Goal: Task Accomplishment & Management: Complete application form

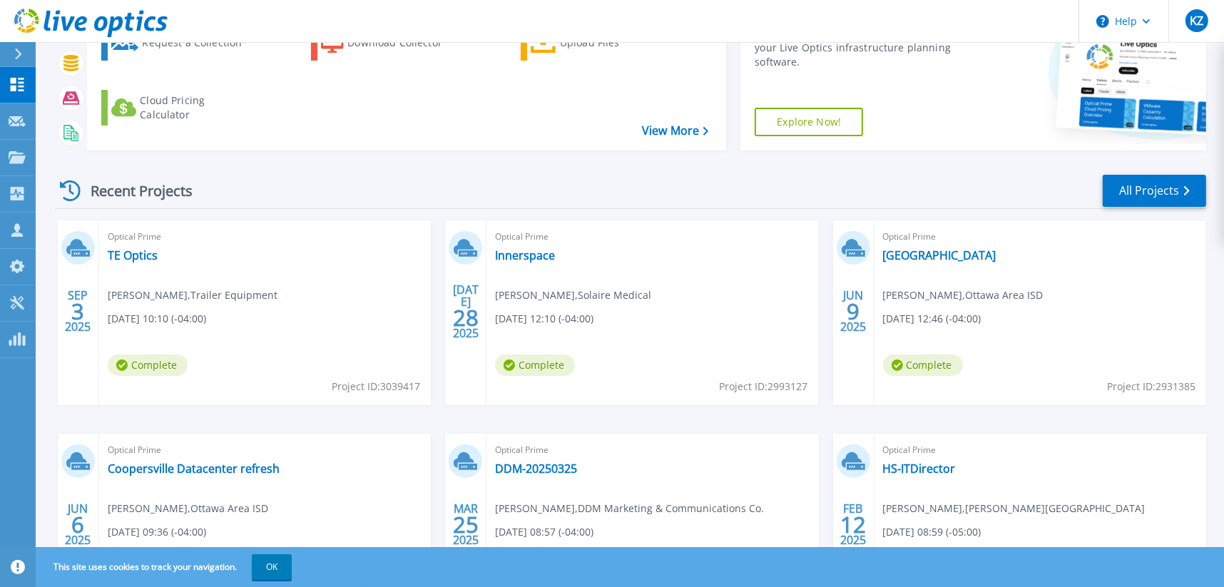
scroll to position [48, 0]
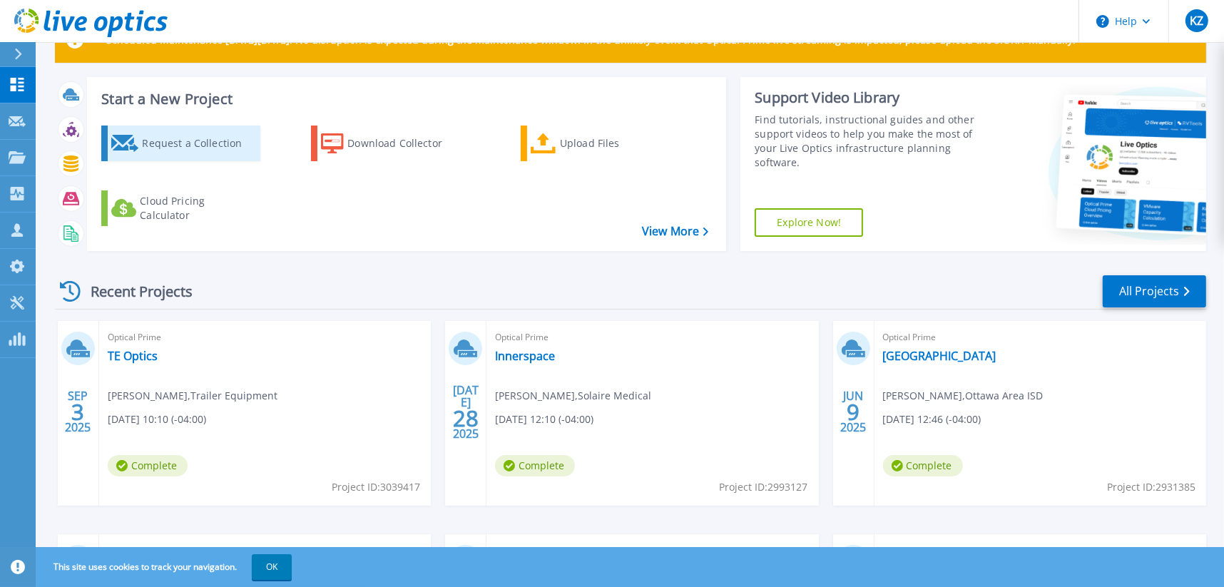
click at [182, 144] on div "Request a Collection" at bounding box center [199, 143] width 114 height 29
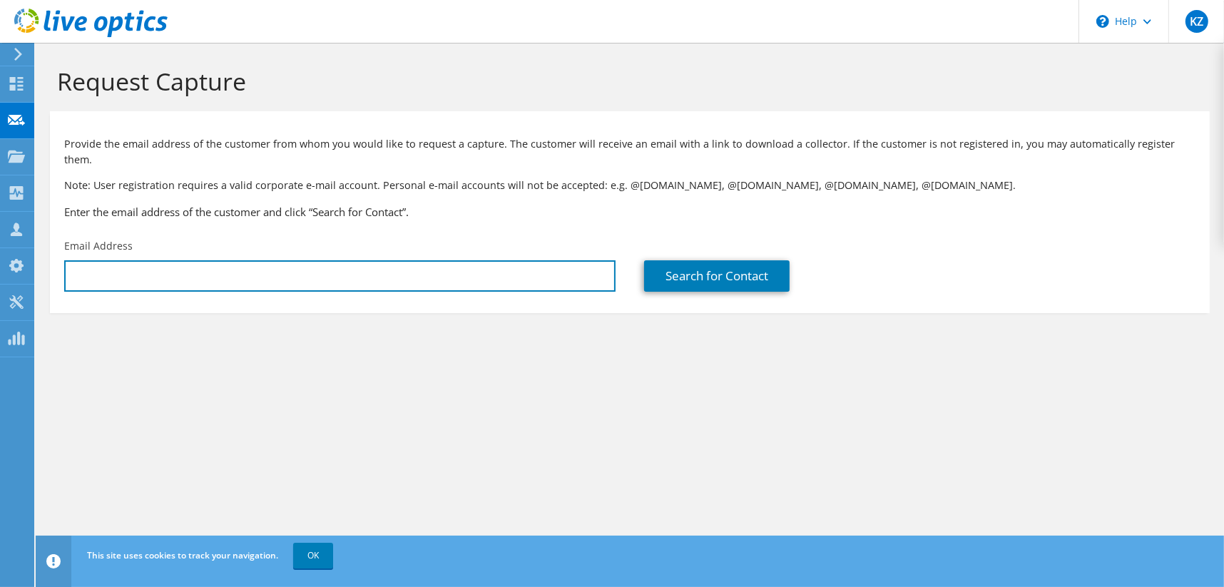
type input "[PERSON_NAME][EMAIL_ADDRESS][PERSON_NAME][PERSON_NAME][DOMAIN_NAME]"
drag, startPoint x: 282, startPoint y: 260, endPoint x: -250, endPoint y: 264, distance: 531.2
click at [0, 264] on html "KZ Partner Team Member [PERSON_NAME] [PERSON_NAME][EMAIL_ADDRESS][PERSON_NAME][…" at bounding box center [612, 293] width 1224 height 587
type input "b"
click at [188, 260] on input "text" at bounding box center [339, 275] width 551 height 31
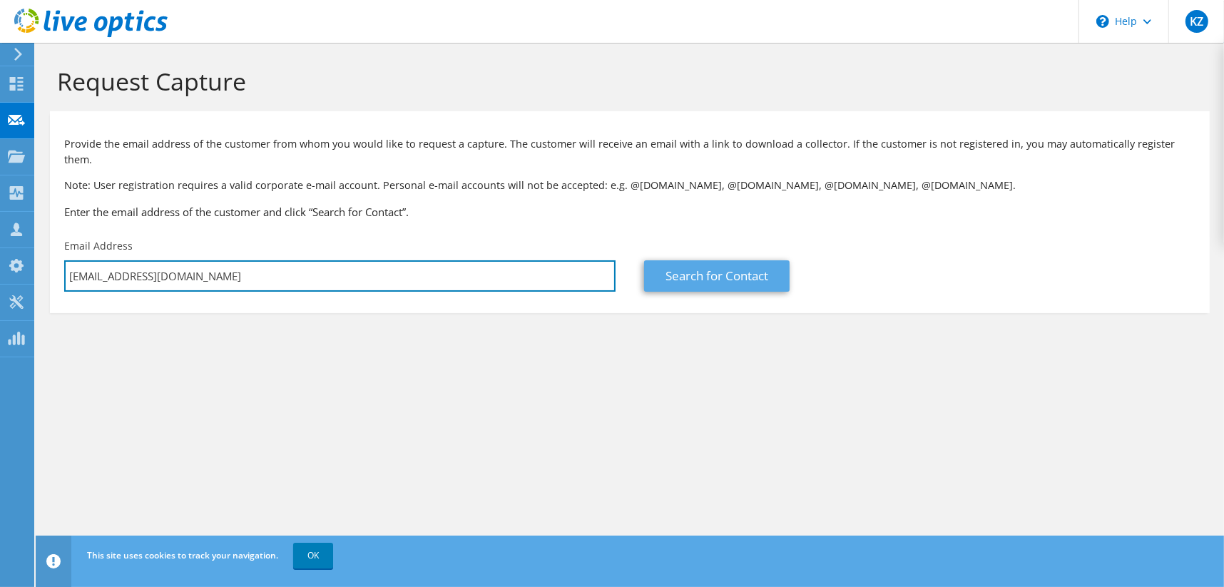
type input "[EMAIL_ADDRESS][DOMAIN_NAME]"
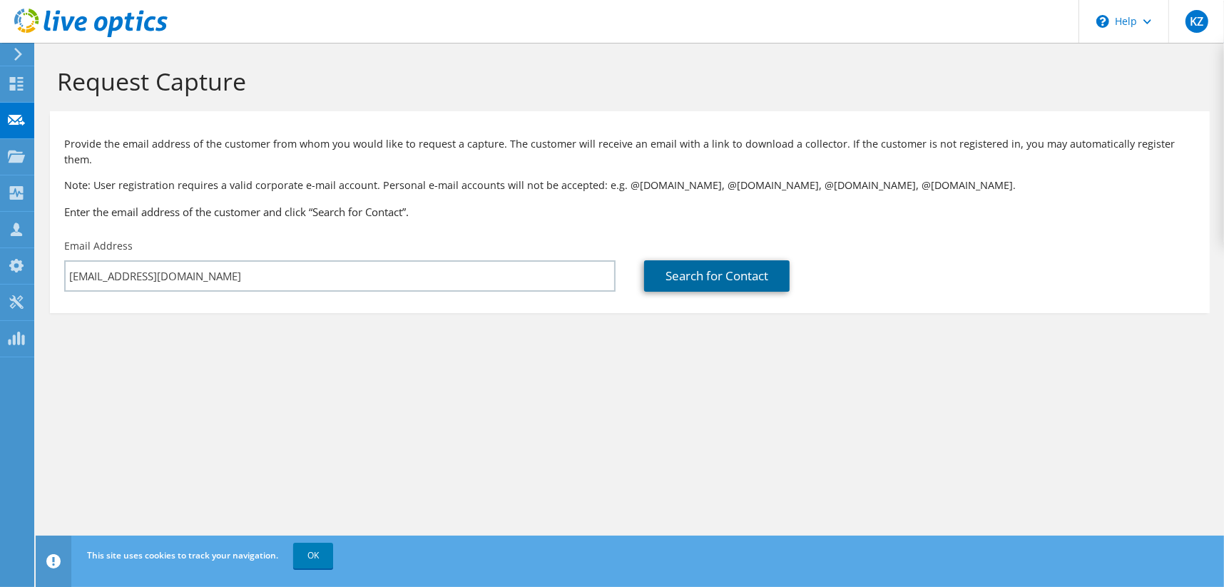
click at [737, 260] on link "Search for Contact" at bounding box center [716, 275] width 145 height 31
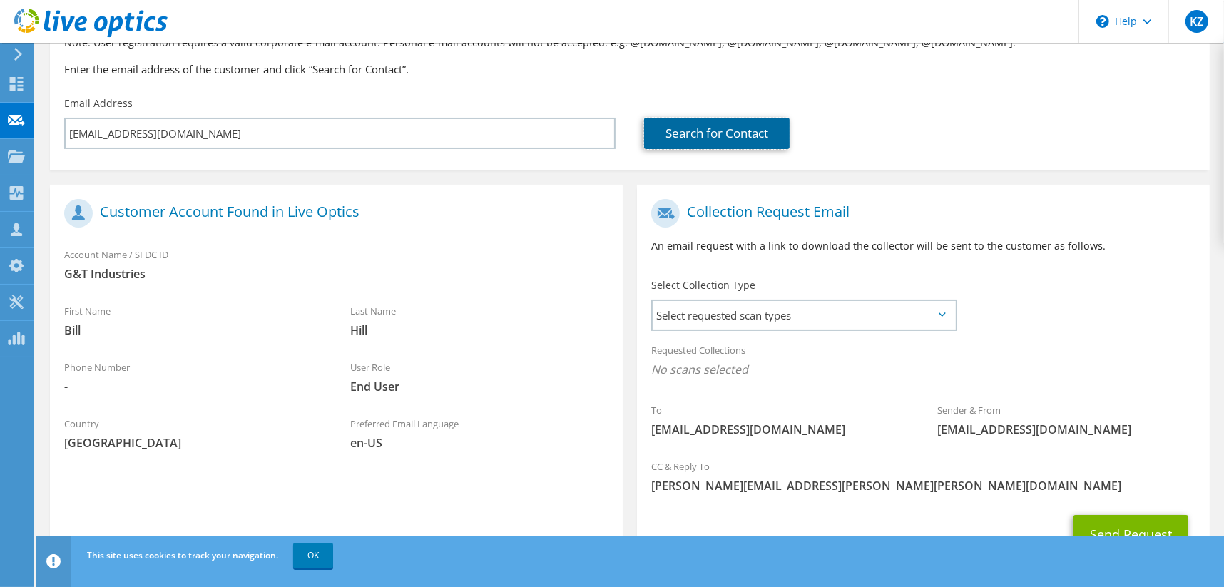
scroll to position [193, 0]
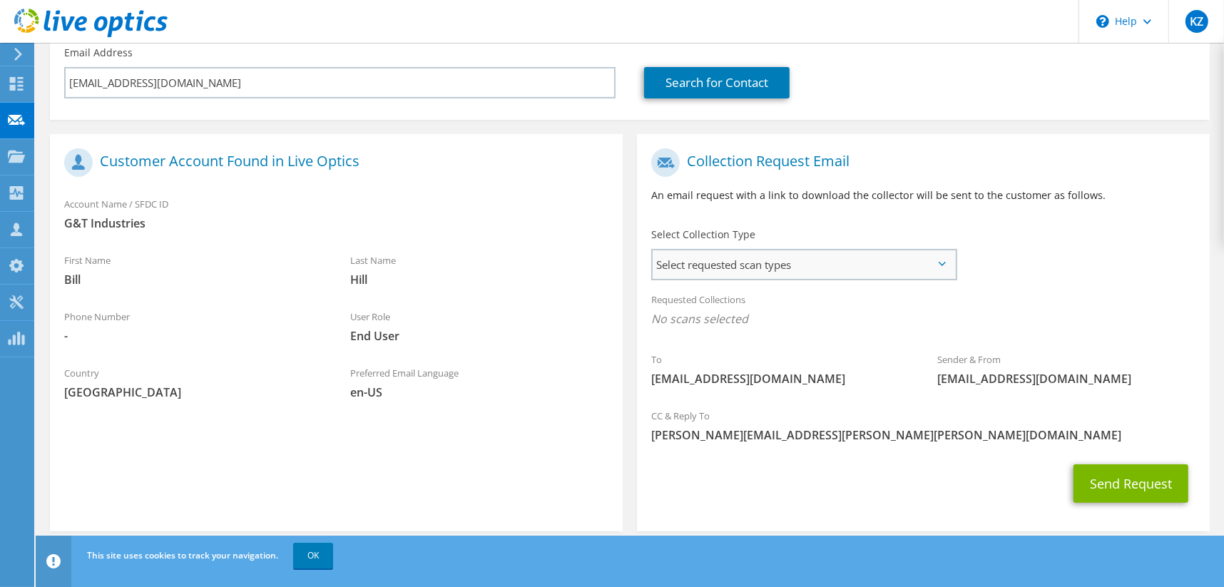
click at [762, 250] on span "Select requested scan types" at bounding box center [803, 264] width 302 height 29
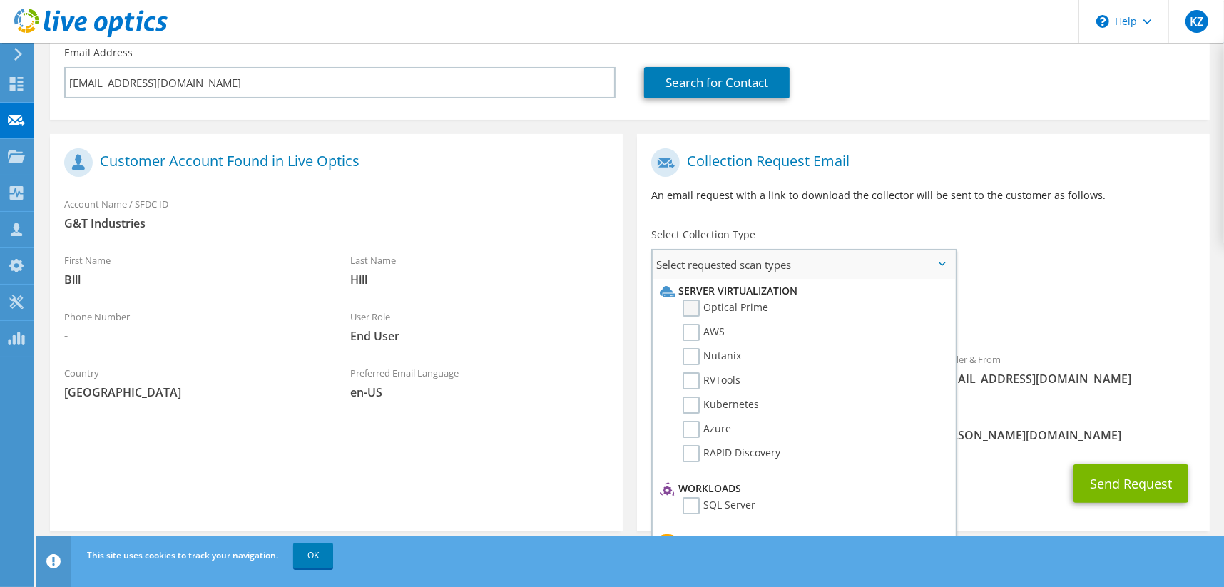
click at [692, 299] on label "Optical Prime" at bounding box center [725, 307] width 86 height 17
click at [0, 0] on input "Optical Prime" at bounding box center [0, 0] width 0 height 0
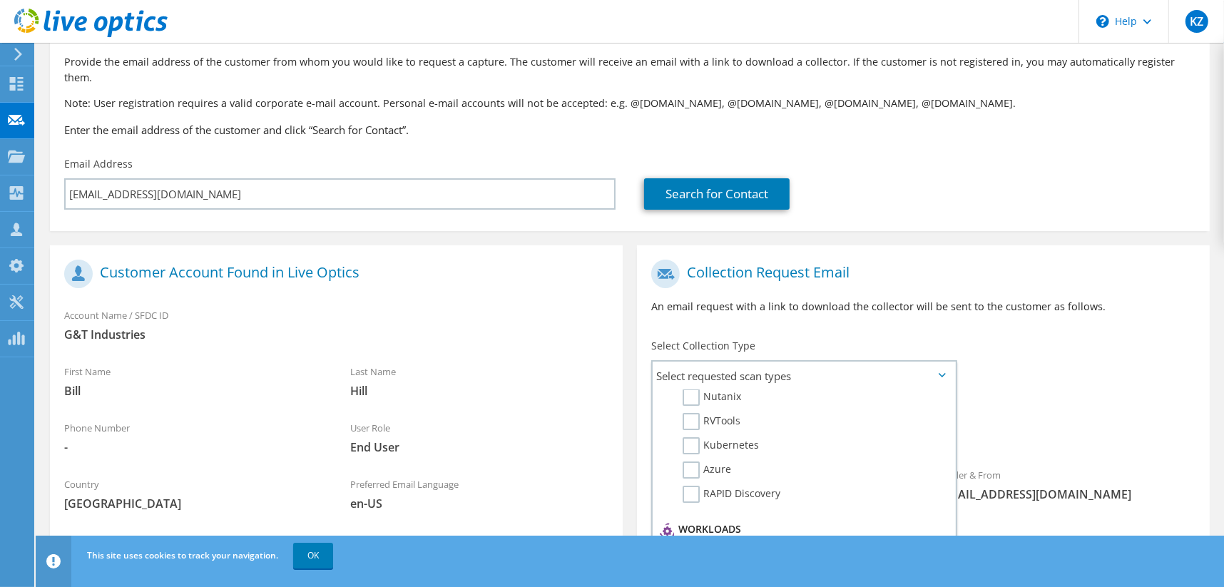
scroll to position [0, 0]
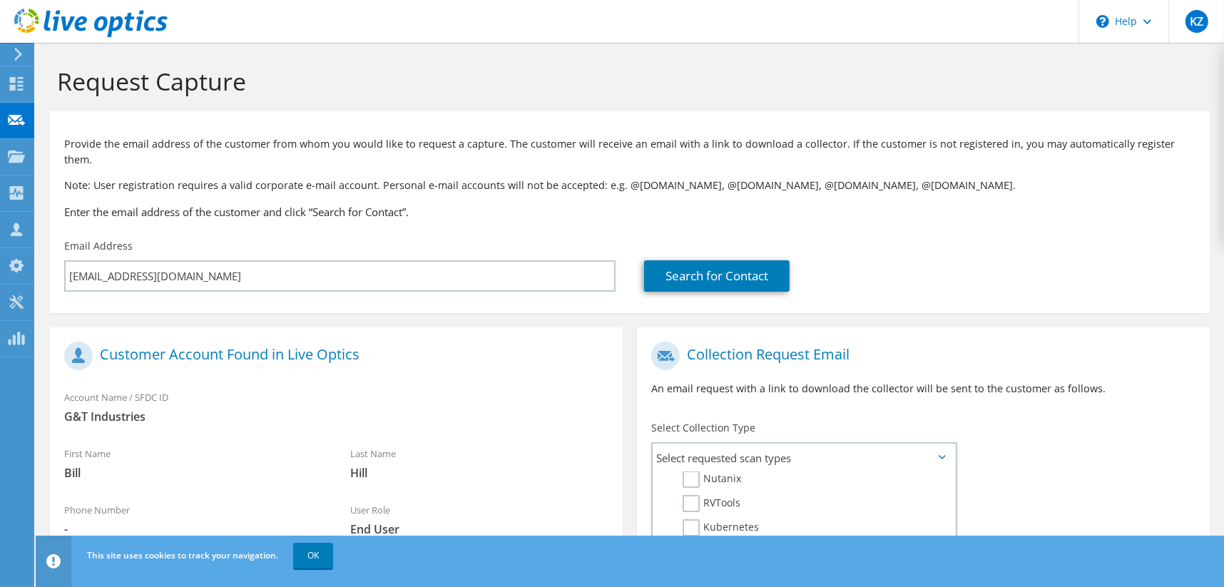
click at [1063, 429] on div "To [EMAIL_ADDRESS][DOMAIN_NAME] Sender & From [EMAIL_ADDRESS][DOMAIN_NAME]" at bounding box center [923, 466] width 573 height 264
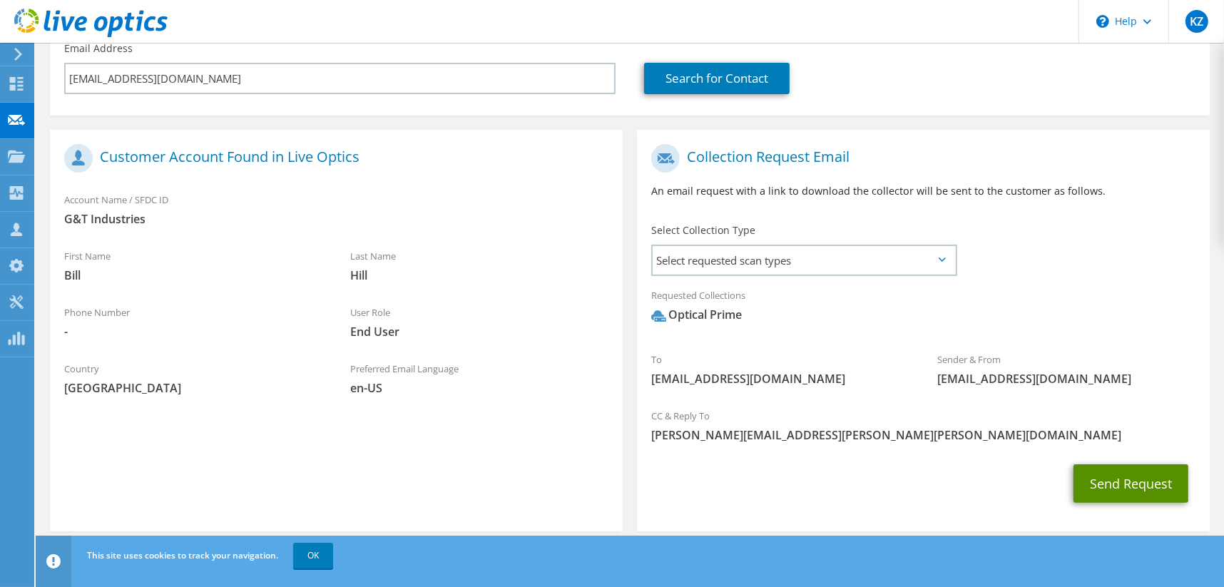
click at [1125, 471] on button "Send Request" at bounding box center [1130, 483] width 115 height 39
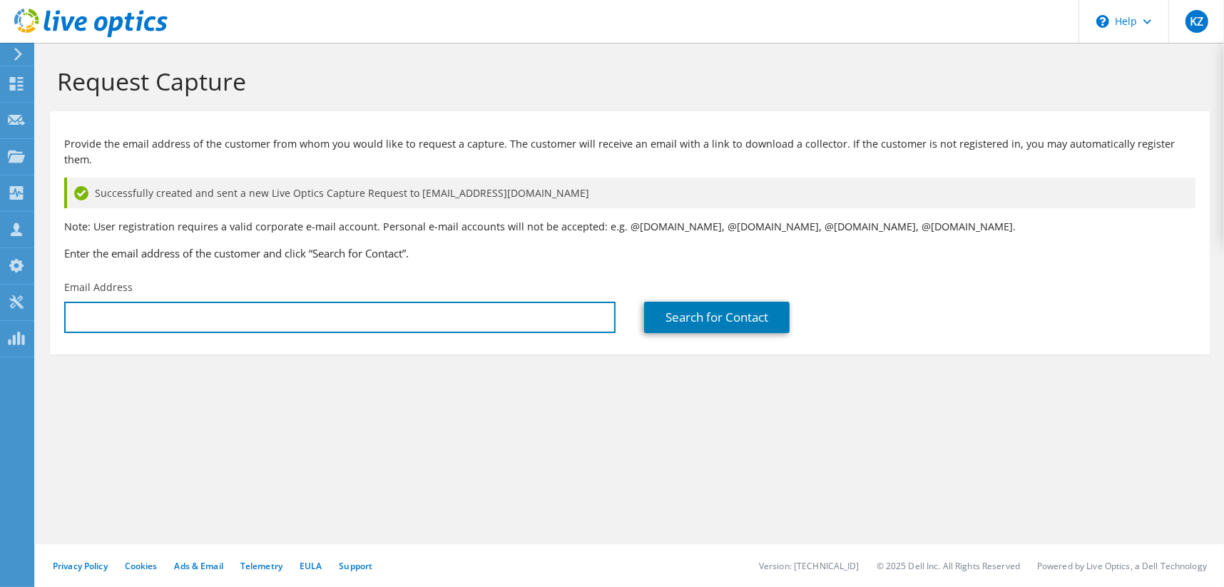
type input "[PERSON_NAME][EMAIL_ADDRESS][PERSON_NAME][PERSON_NAME][DOMAIN_NAME]"
